Goal: Task Accomplishment & Management: Manage account settings

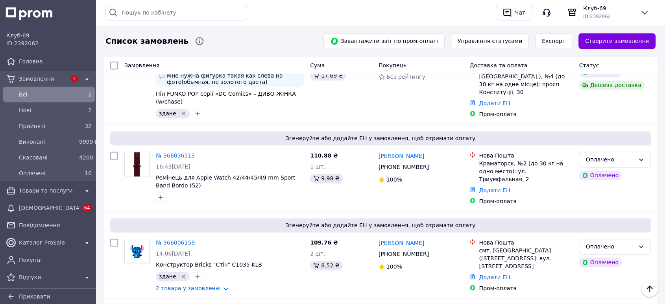
scroll to position [1132, 0]
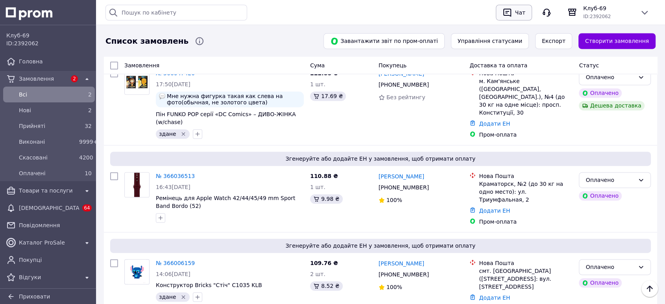
click at [521, 14] on div "Чат" at bounding box center [519, 13] width 13 height 12
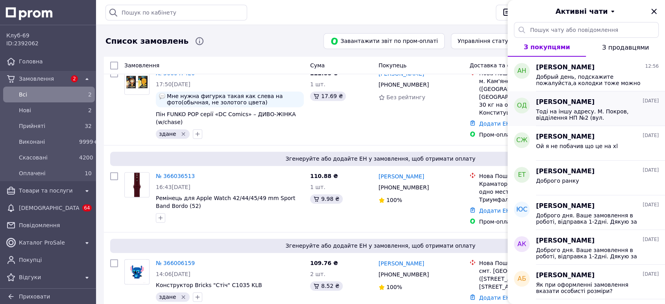
click at [557, 107] on div "Тоді на іншу адресу. М. Покров, відділення НП №2 (вул. Соборна 11а)" at bounding box center [597, 114] width 123 height 14
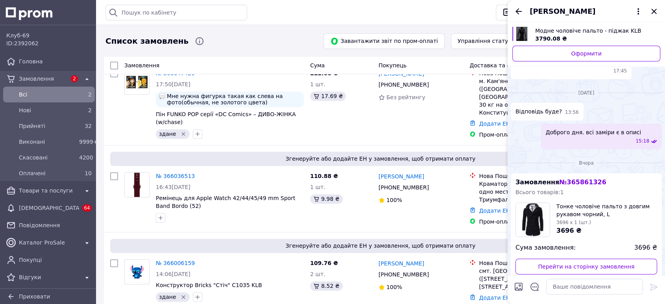
scroll to position [127, 0]
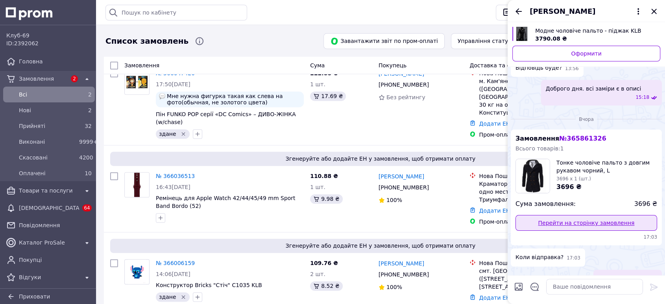
click at [565, 216] on link "Перейти на сторінку замовлення" at bounding box center [586, 223] width 142 height 16
click at [651, 12] on icon "Закрити" at bounding box center [653, 11] width 9 height 9
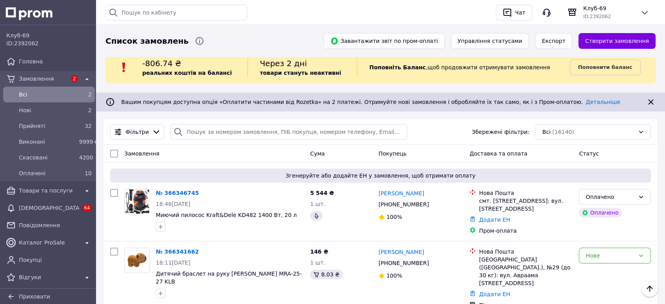
scroll to position [0, 0]
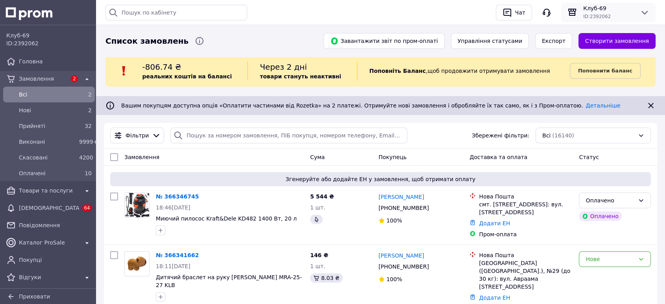
click at [596, 17] on span "ID: 2392062" at bounding box center [597, 17] width 28 height 6
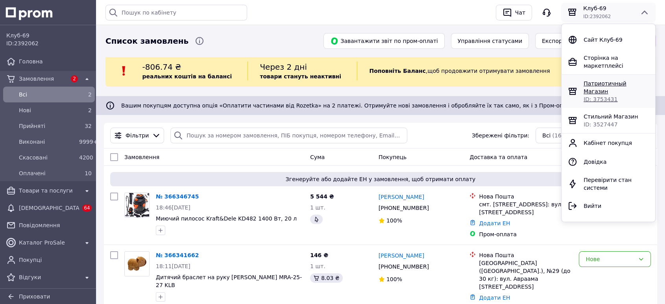
click at [583, 96] on span "ID: 3753431" at bounding box center [600, 99] width 34 height 6
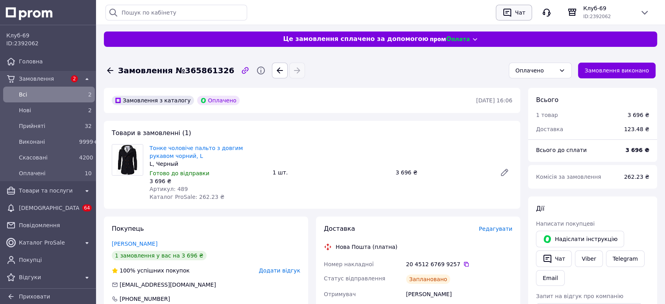
click at [513, 6] on div "button" at bounding box center [507, 12] width 13 height 13
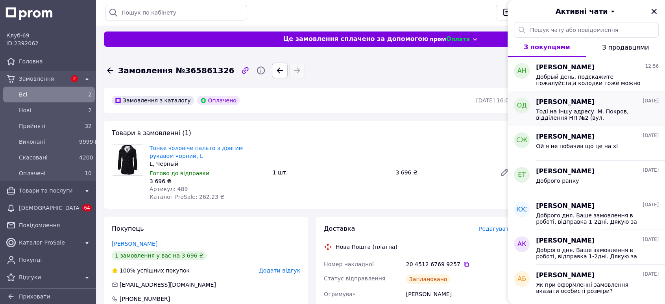
click at [576, 114] on span "Тоді на іншу адресу. М. Покров, відділення НП №2 (вул. Соборна 11а)" at bounding box center [592, 114] width 112 height 13
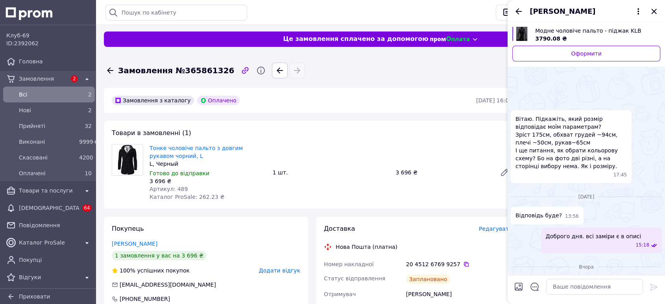
scroll to position [191, 0]
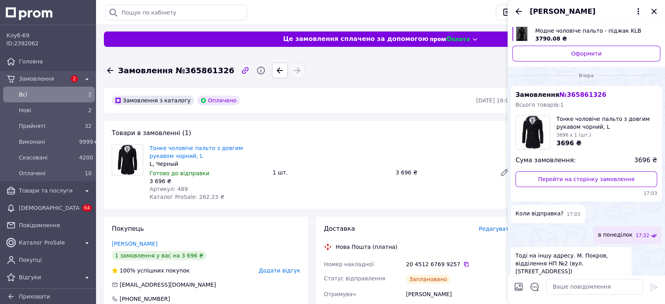
click at [580, 251] on span "Тоді на іншу адресу. М. Покров, відділення НП №2 (вул. Соборна 11а)" at bounding box center [570, 263] width 111 height 24
copy span "Покров"
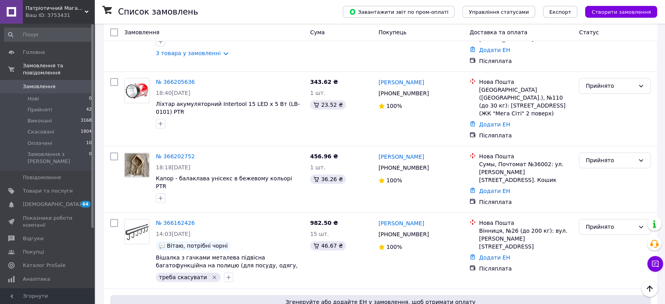
scroll to position [917, 0]
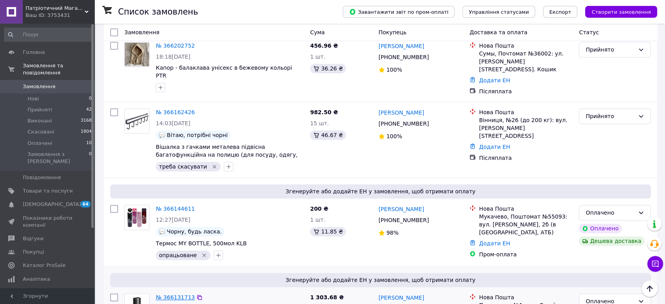
click at [163, 294] on link "№ 366131713" at bounding box center [175, 297] width 39 height 6
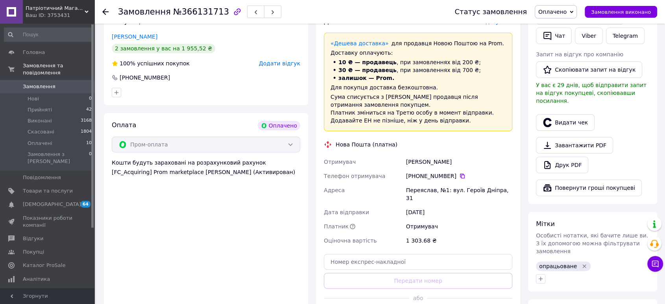
scroll to position [262, 0]
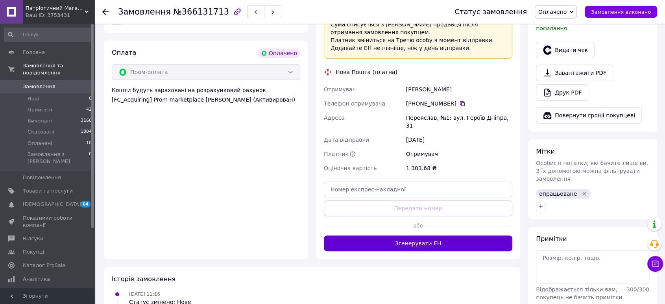
click at [440, 235] on button "Згенерувати ЕН" at bounding box center [418, 243] width 188 height 16
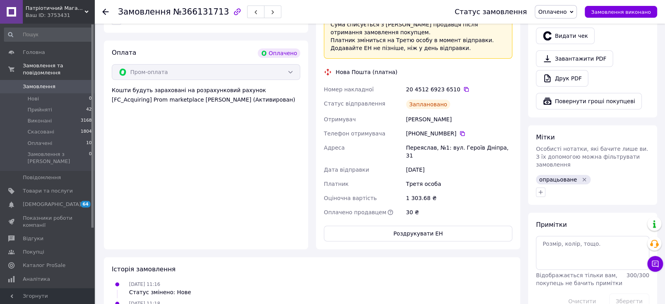
click at [459, 85] on div "20 4512 6923 6510" at bounding box center [459, 89] width 106 height 8
click at [463, 86] on icon at bounding box center [466, 89] width 6 height 6
click at [464, 87] on icon at bounding box center [466, 89] width 5 height 5
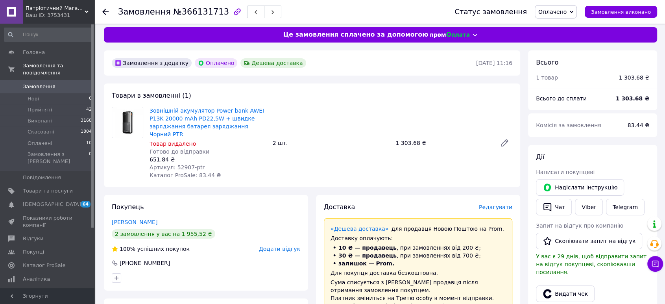
scroll to position [0, 0]
